Goal: Check status: Check status

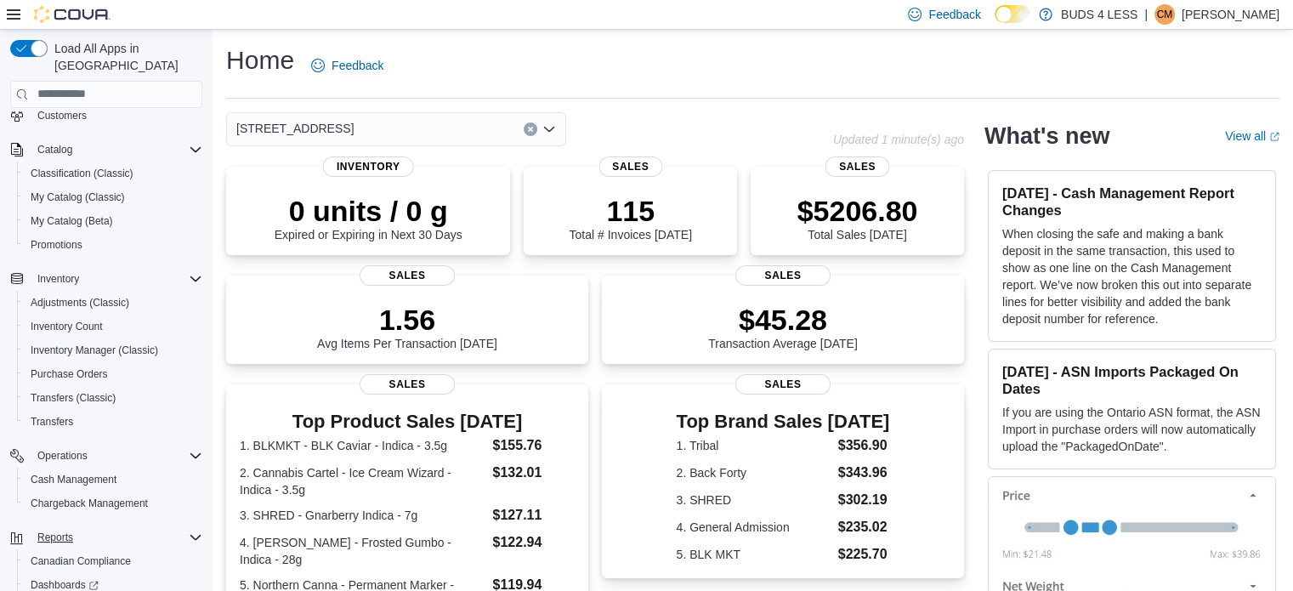
scroll to position [85, 0]
click at [81, 472] on span "Cash Management" at bounding box center [74, 479] width 86 height 14
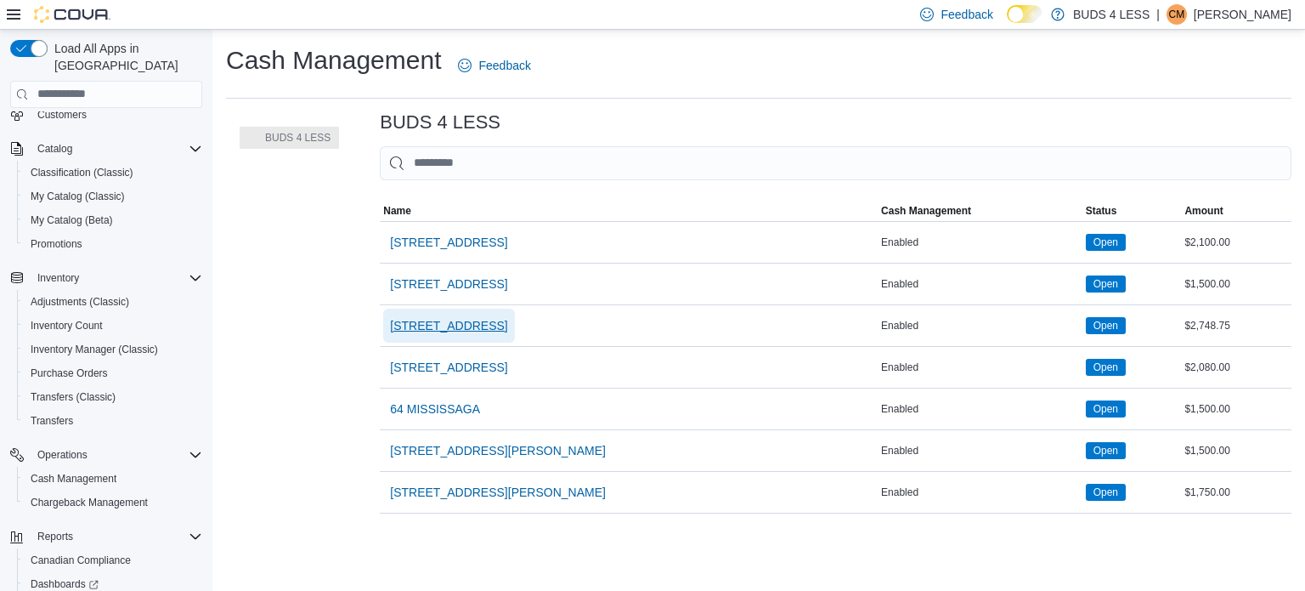
click at [459, 325] on span "[STREET_ADDRESS]" at bounding box center [448, 325] width 117 height 17
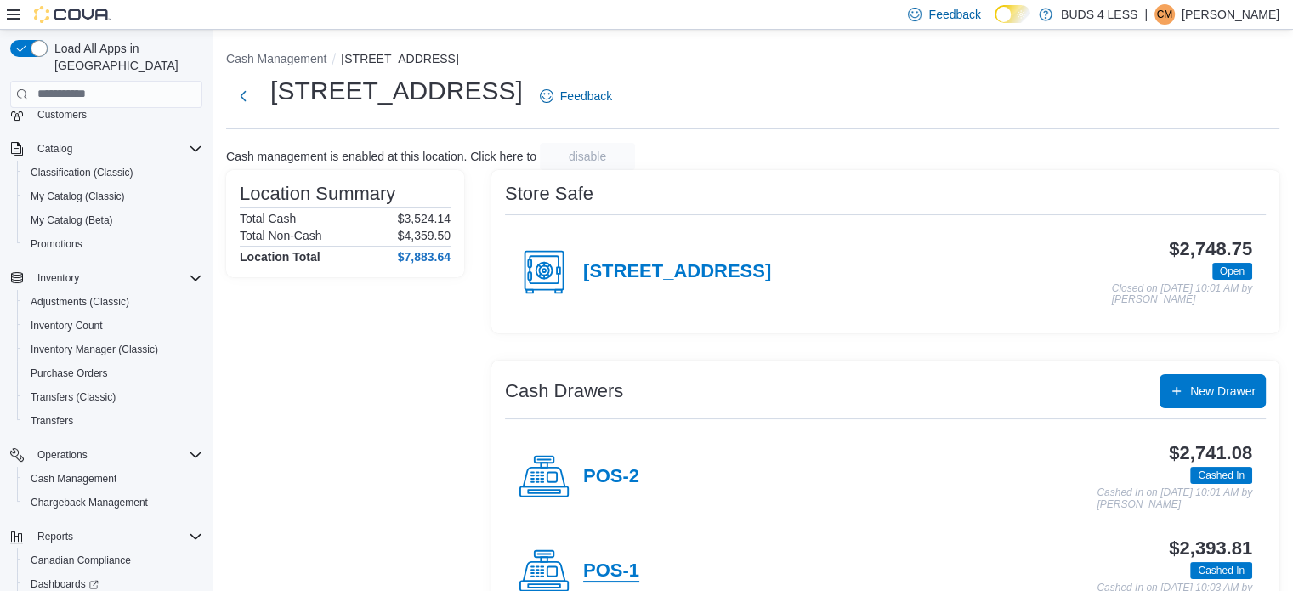
click at [629, 564] on h4 "POS-1" at bounding box center [611, 571] width 56 height 22
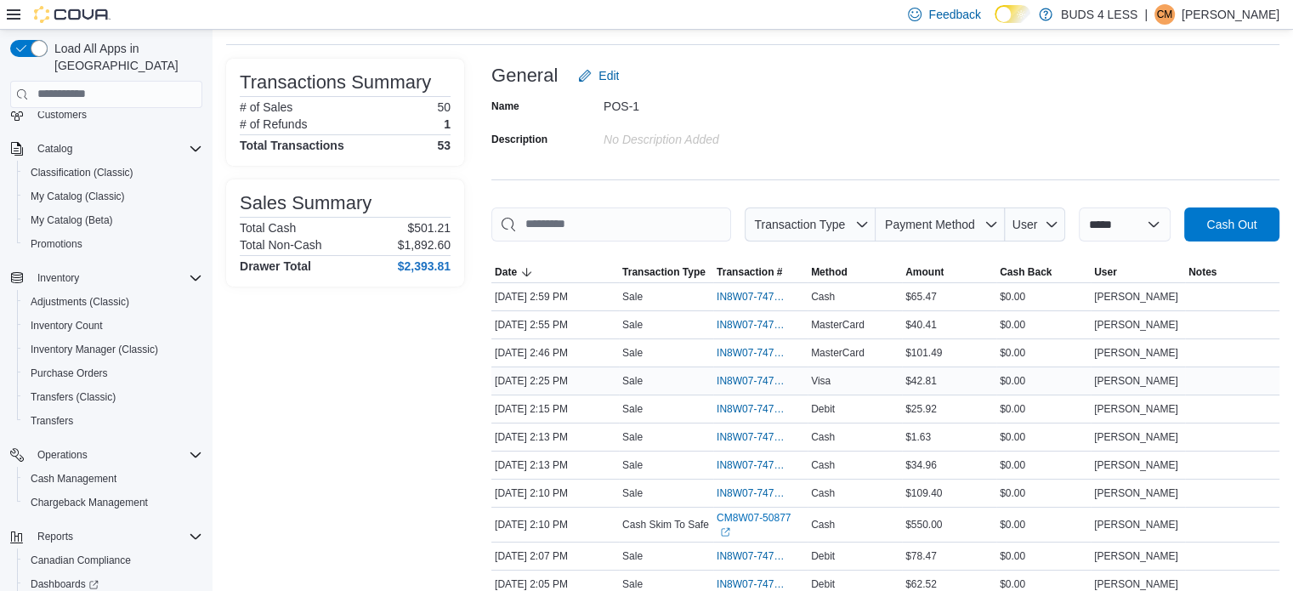
scroll to position [85, 0]
click at [758, 376] on span "IN8W07-747378" at bounding box center [751, 380] width 71 height 14
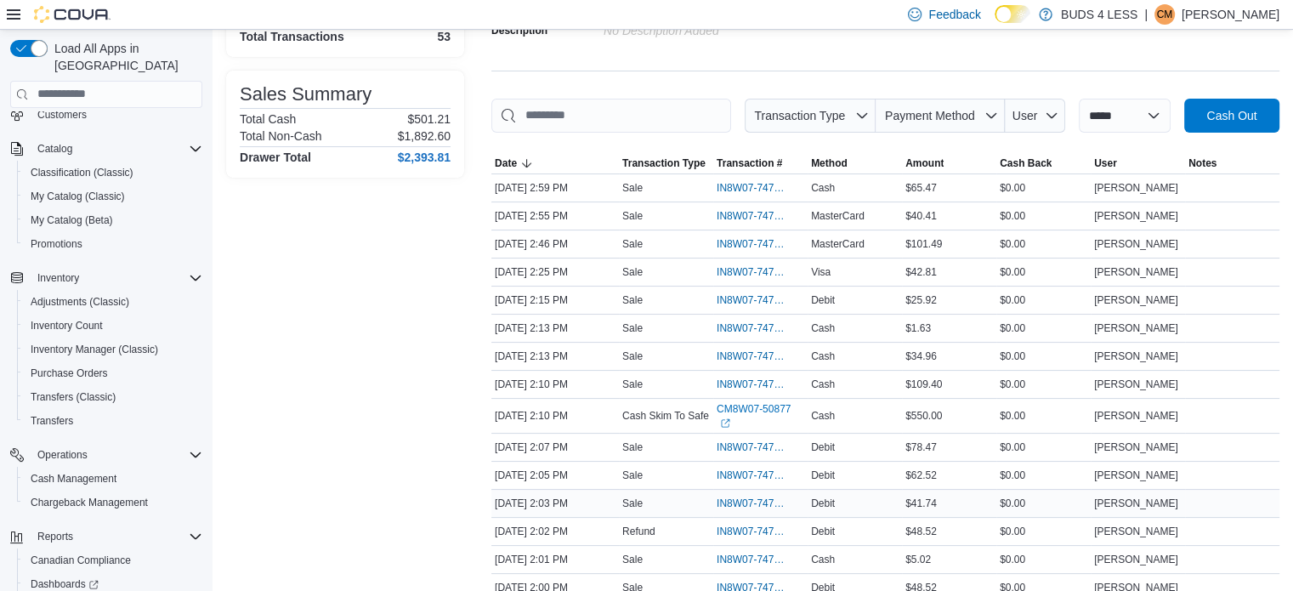
scroll to position [170, 0]
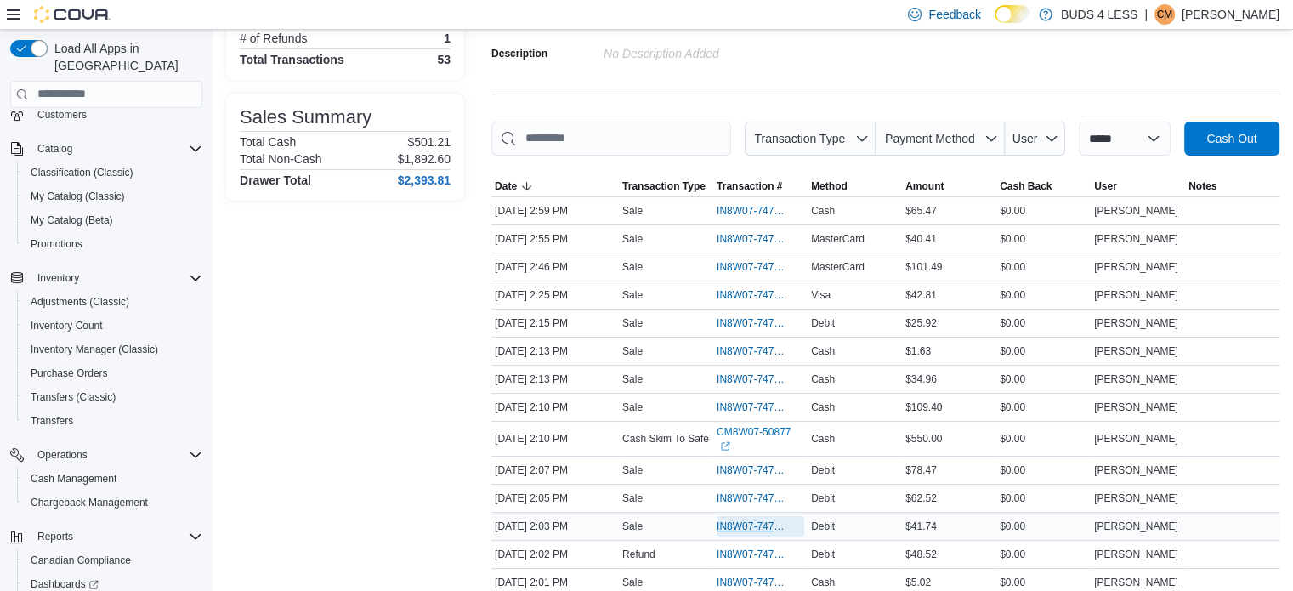
click at [748, 519] on span "IN8W07-747320" at bounding box center [751, 526] width 71 height 14
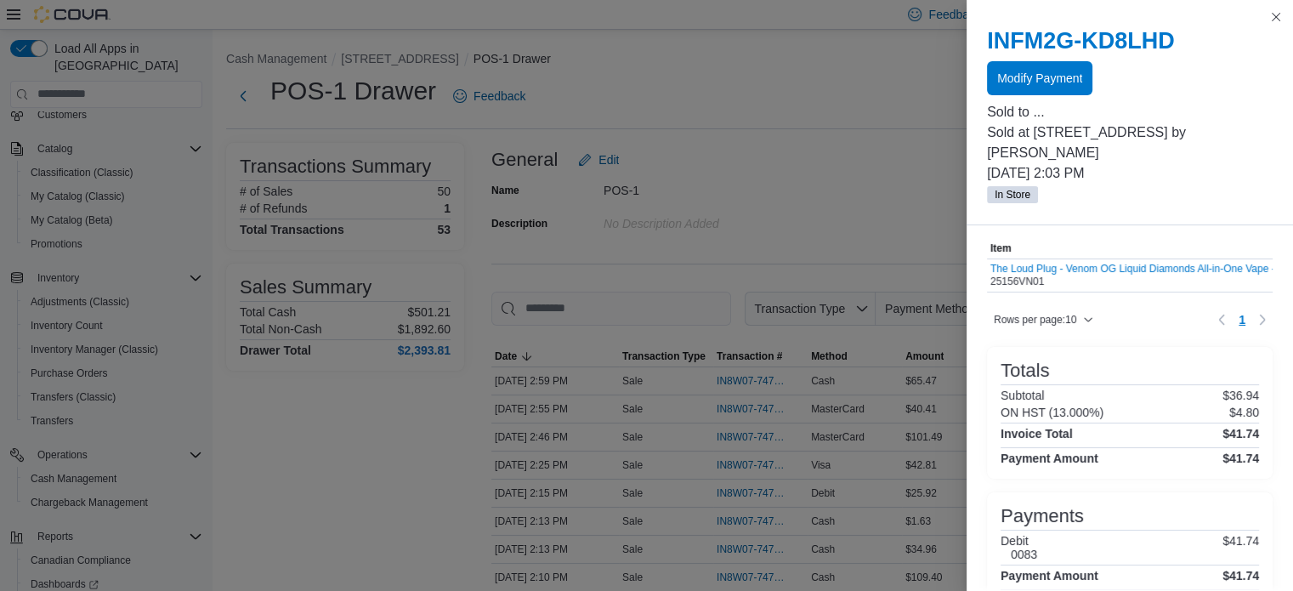
scroll to position [0, 0]
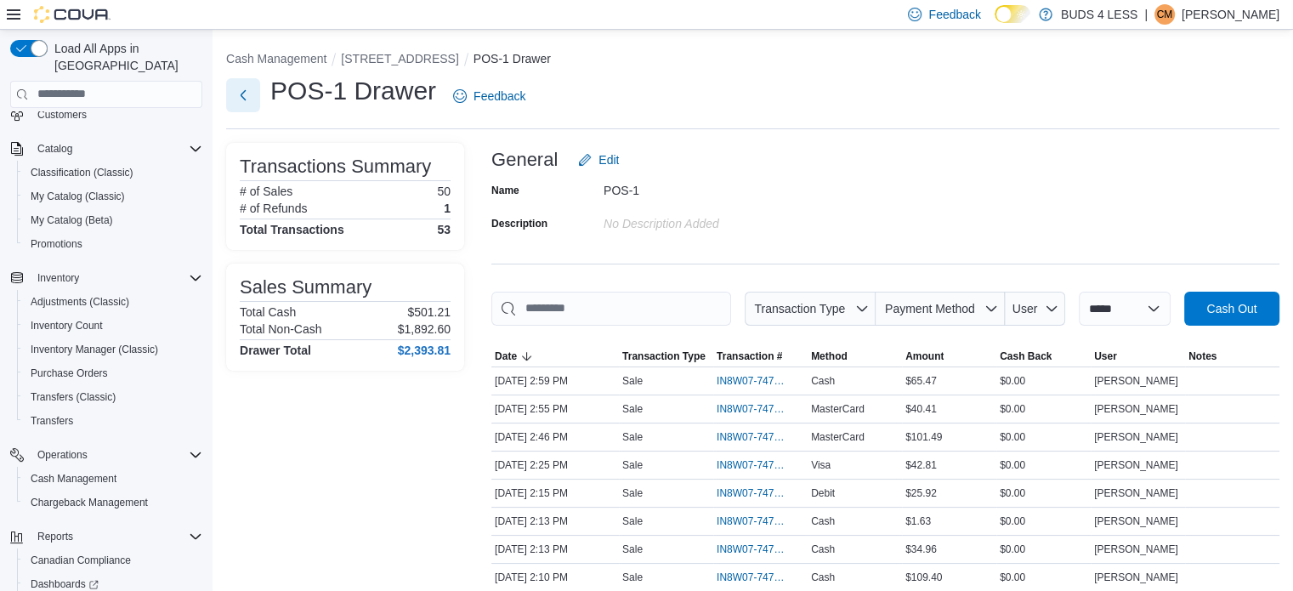
click at [244, 94] on button "Next" at bounding box center [243, 95] width 34 height 34
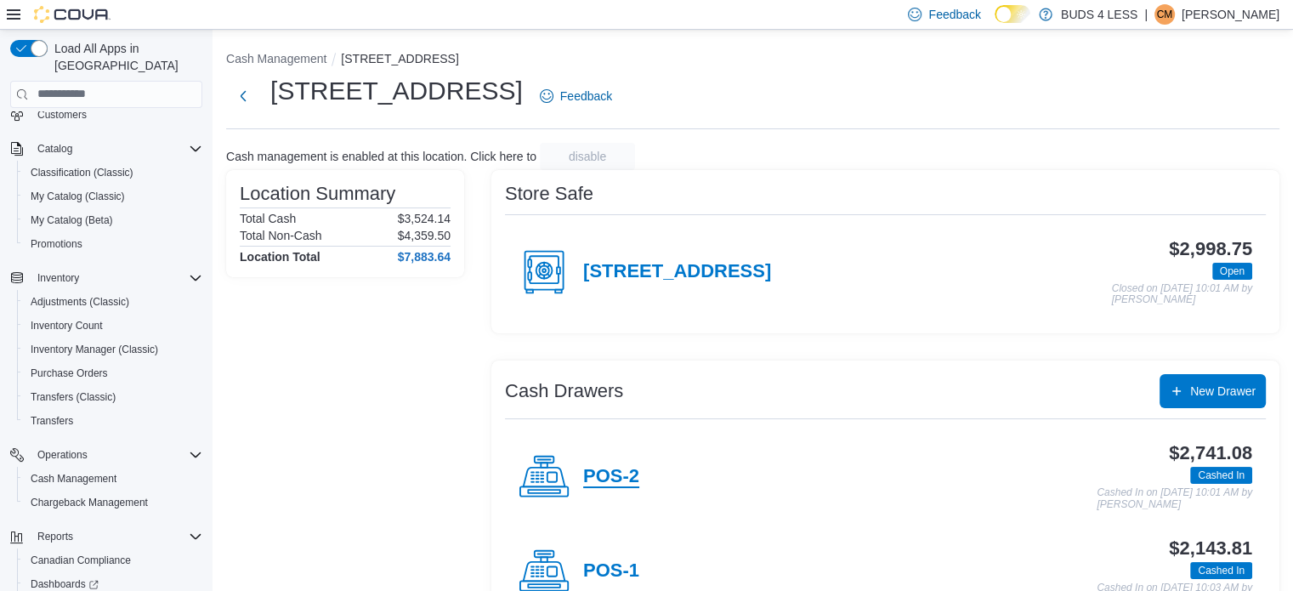
click at [608, 476] on h4 "POS-2" at bounding box center [611, 477] width 56 height 22
